Goal: Task Accomplishment & Management: Complete application form

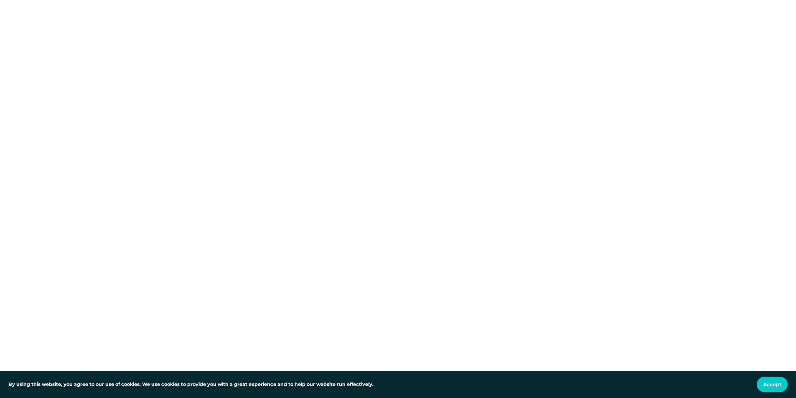
scroll to position [334, 0]
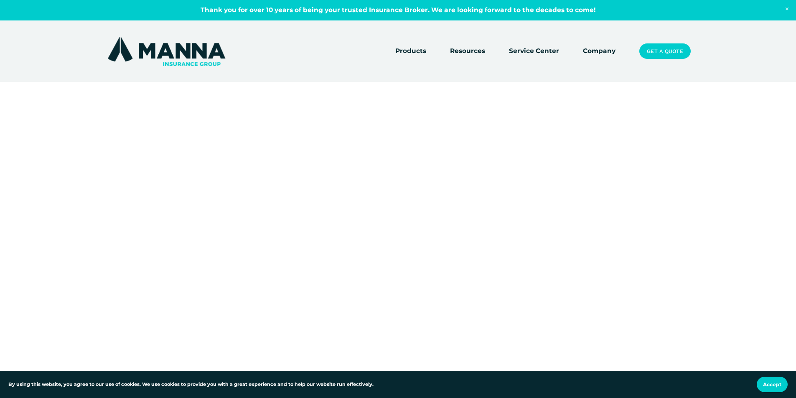
click at [582, 268] on div at bounding box center [398, 152] width 796 height 704
click at [559, 263] on div at bounding box center [398, 150] width 796 height 700
click at [598, 201] on div at bounding box center [398, 267] width 796 height 683
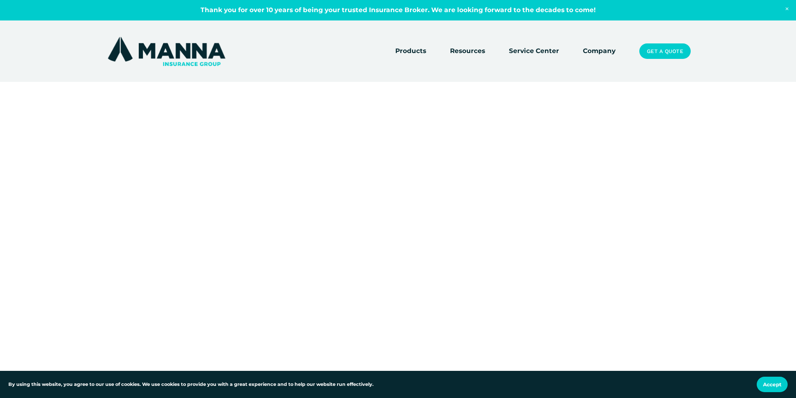
click at [618, 205] on div at bounding box center [398, 346] width 796 height 1465
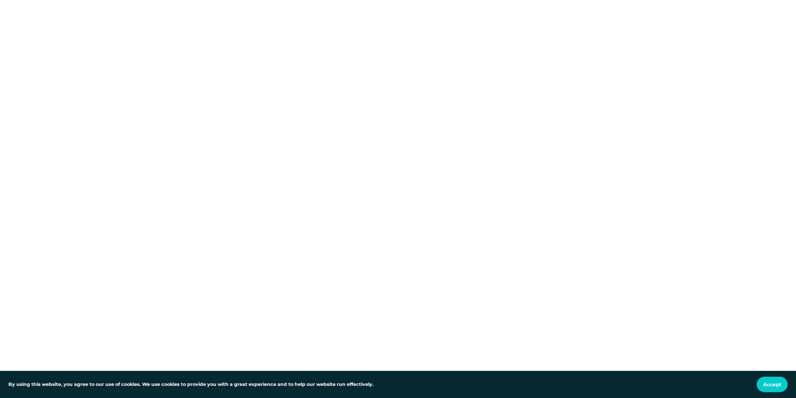
scroll to position [1063, 0]
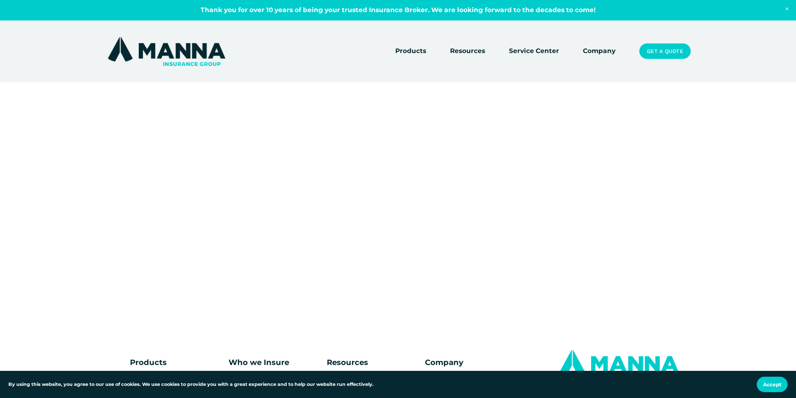
scroll to position [0, 0]
